Goal: Information Seeking & Learning: Learn about a topic

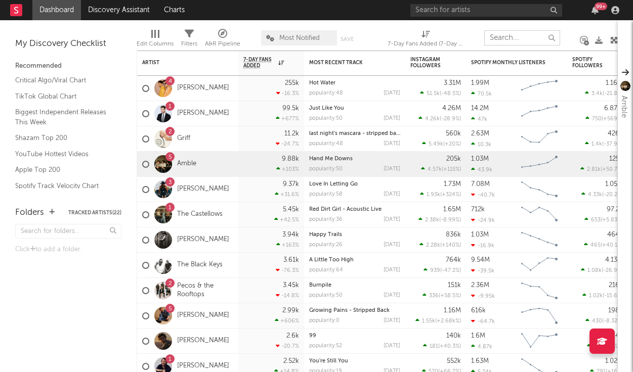
click at [498, 39] on input "text" at bounding box center [522, 37] width 76 height 15
click at [436, 11] on input "text" at bounding box center [486, 10] width 152 height 13
type input "soda tone"
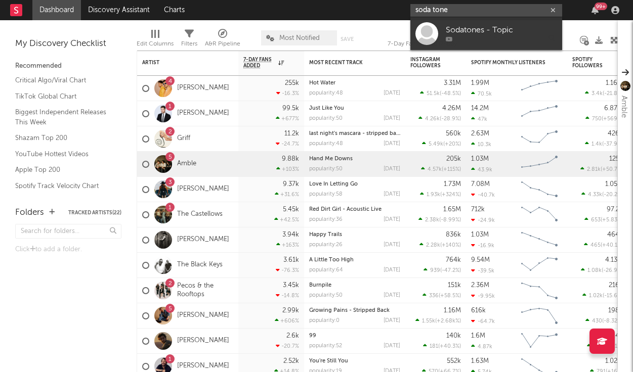
drag, startPoint x: 452, startPoint y: 8, endPoint x: 370, endPoint y: 7, distance: 81.9
click at [370, 7] on nav "Dashboard Discovery Assistant Charts soda tone 99 +" at bounding box center [316, 10] width 633 height 20
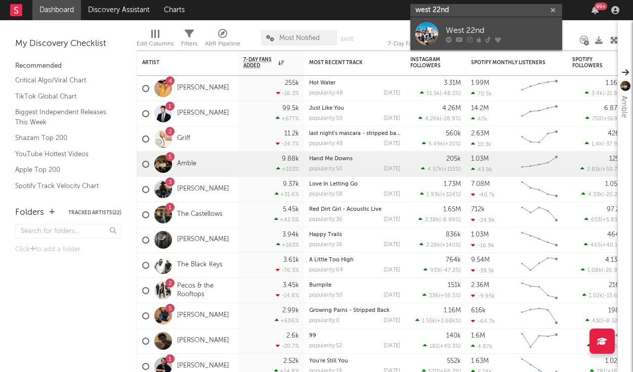
type input "west 22nd"
click at [458, 29] on div "West 22nd" at bounding box center [500, 30] width 111 height 12
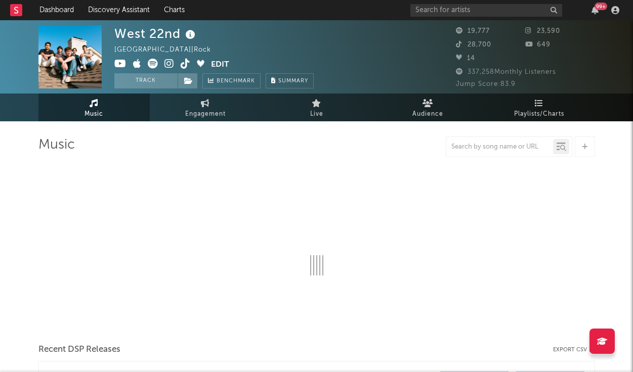
select select "6m"
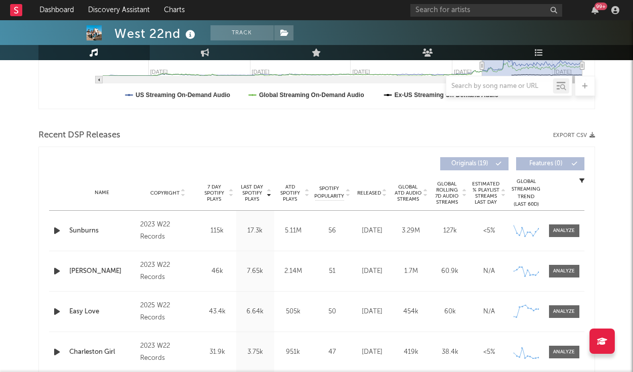
scroll to position [297, 0]
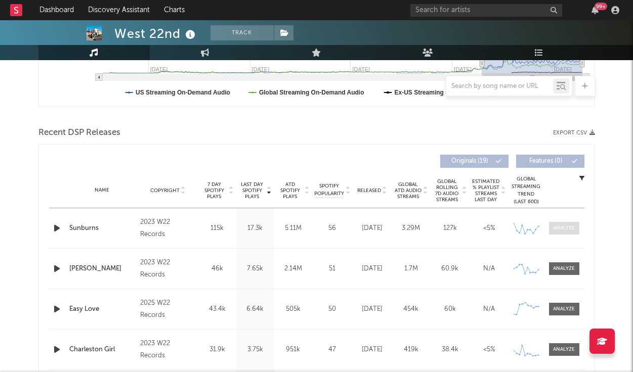
click at [561, 232] on div at bounding box center [564, 229] width 22 height 8
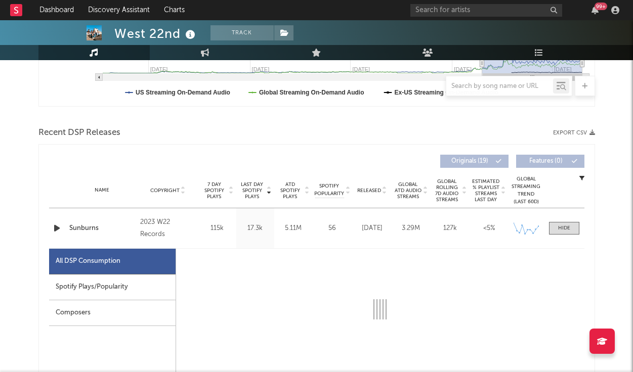
click at [561, 235] on div "Name Sunburns Copyright 2023 W22 Records Label W22 Records Album Names All The …" at bounding box center [316, 228] width 535 height 40
select select "6m"
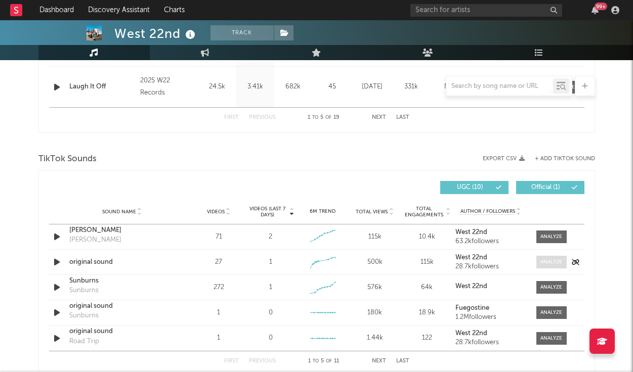
scroll to position [1084, 0]
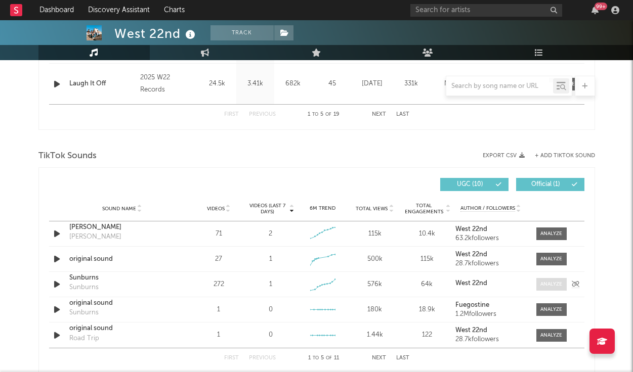
click at [549, 285] on div at bounding box center [551, 285] width 22 height 8
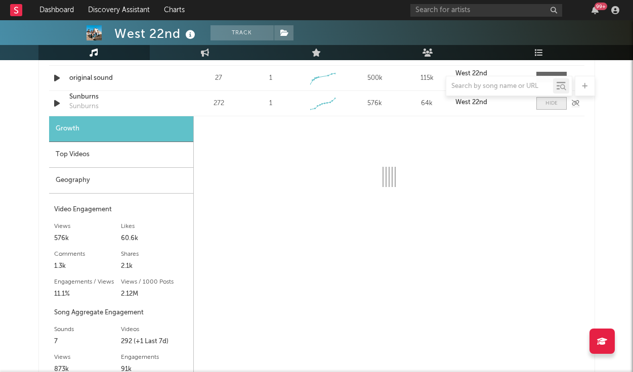
scroll to position [1271, 0]
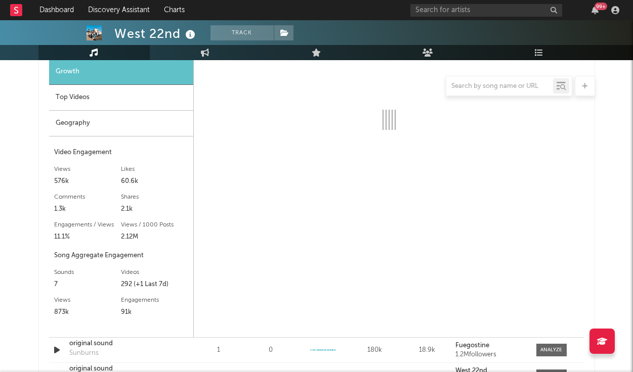
select select "6m"
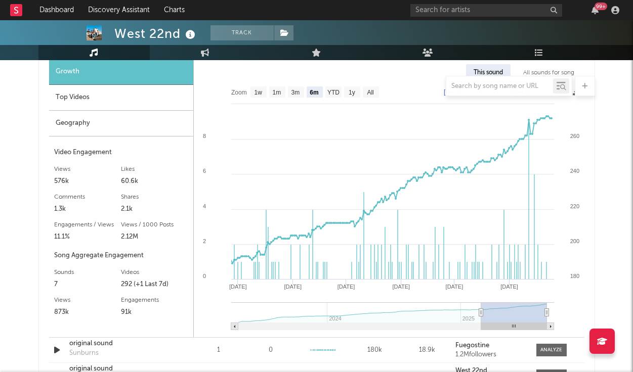
scroll to position [1321, 0]
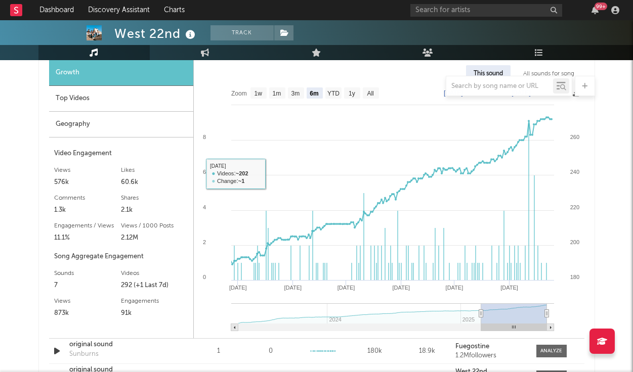
click at [93, 96] on div at bounding box center [316, 86] width 556 height 20
click at [90, 99] on div "Top Videos" at bounding box center [121, 99] width 144 height 26
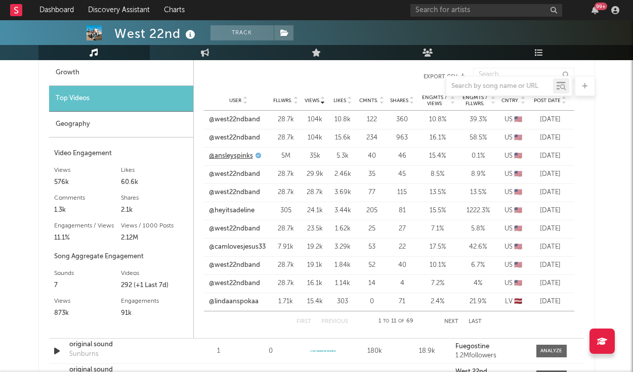
click at [244, 156] on link "@ansleyspinks" at bounding box center [231, 156] width 44 height 10
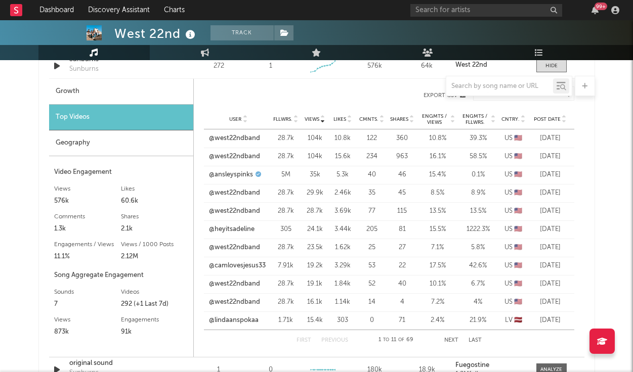
click at [565, 116] on icon at bounding box center [563, 117] width 5 height 4
click at [234, 135] on link "@heyitsadeline" at bounding box center [232, 138] width 46 height 10
click at [241, 140] on link "@heyitsadeline" at bounding box center [232, 138] width 46 height 10
click at [239, 228] on link "@whiteboy.will" at bounding box center [232, 230] width 46 height 10
